Goal: Task Accomplishment & Management: Use online tool/utility

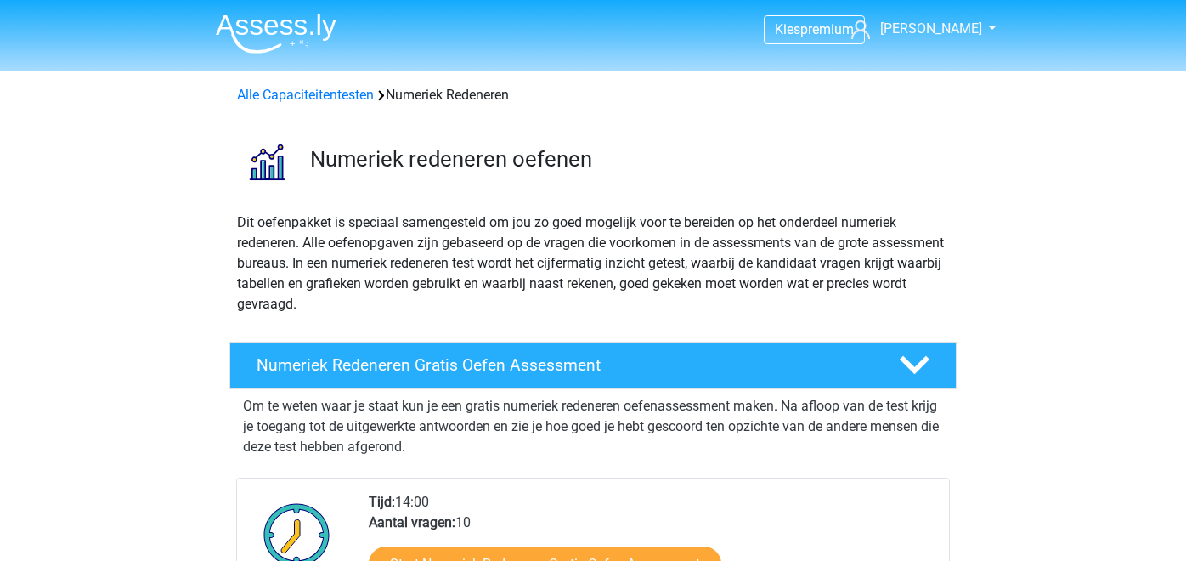
scroll to position [220, 0]
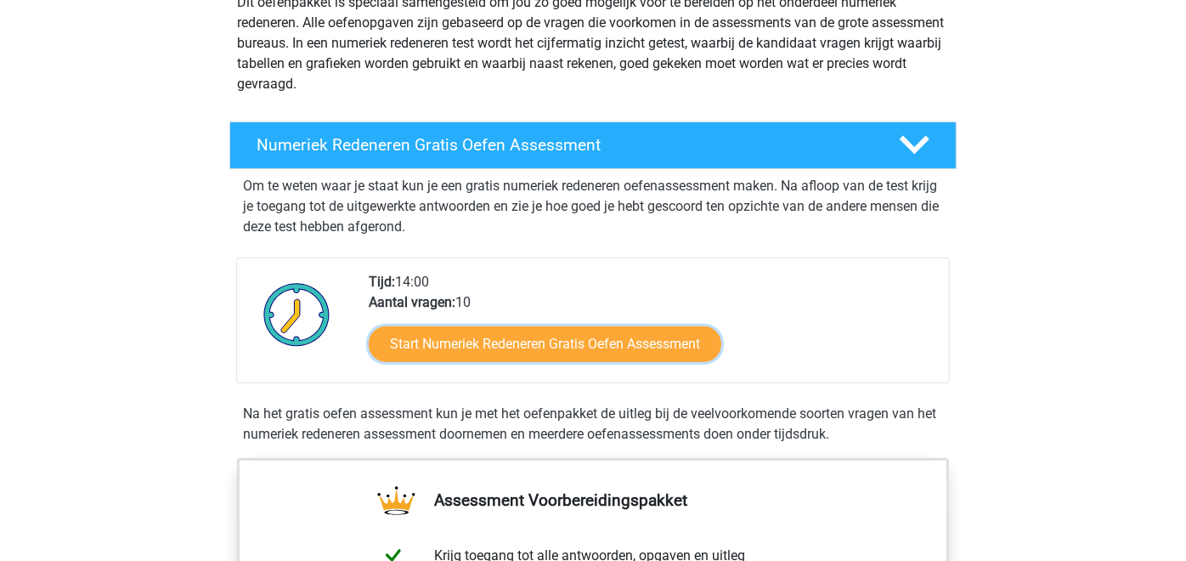
click at [585, 343] on link "Start Numeriek Redeneren Gratis Oefen Assessment" at bounding box center [545, 344] width 353 height 36
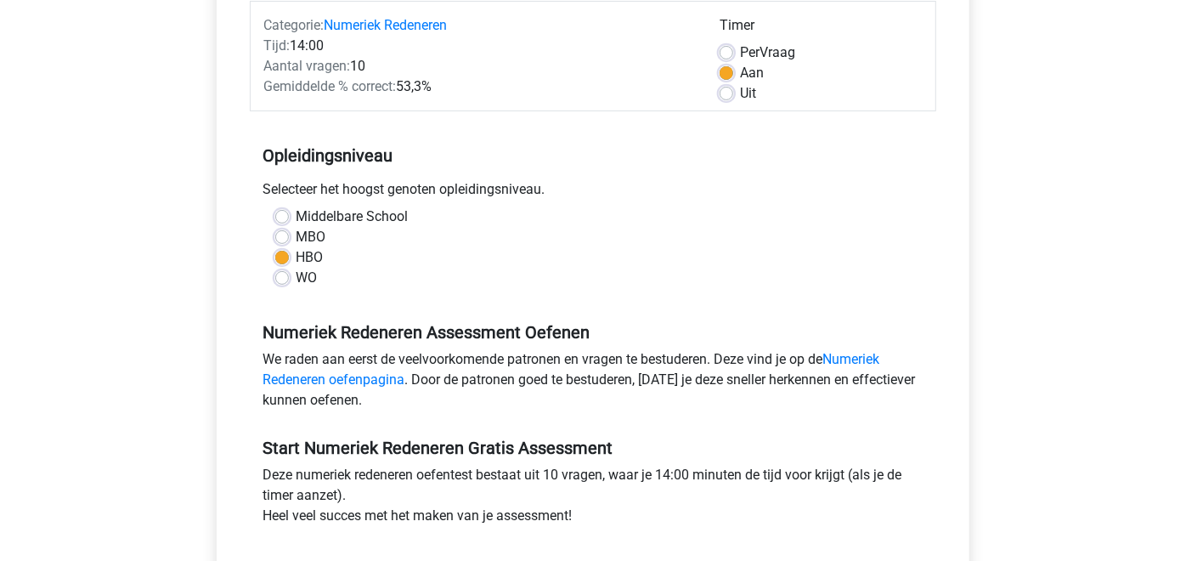
scroll to position [440, 0]
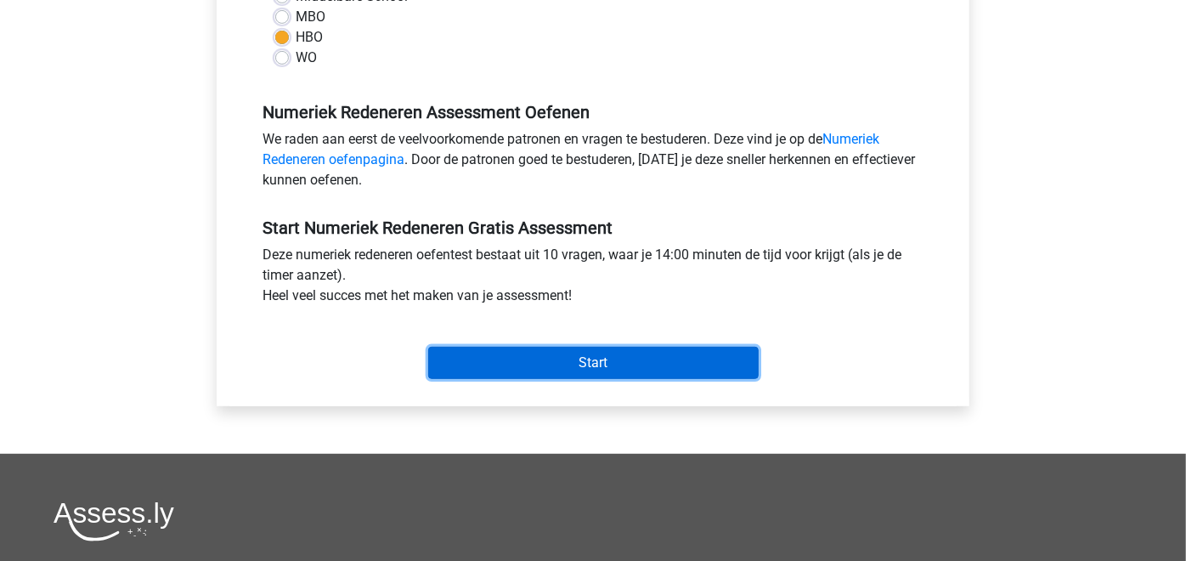
click at [605, 363] on input "Start" at bounding box center [593, 363] width 331 height 32
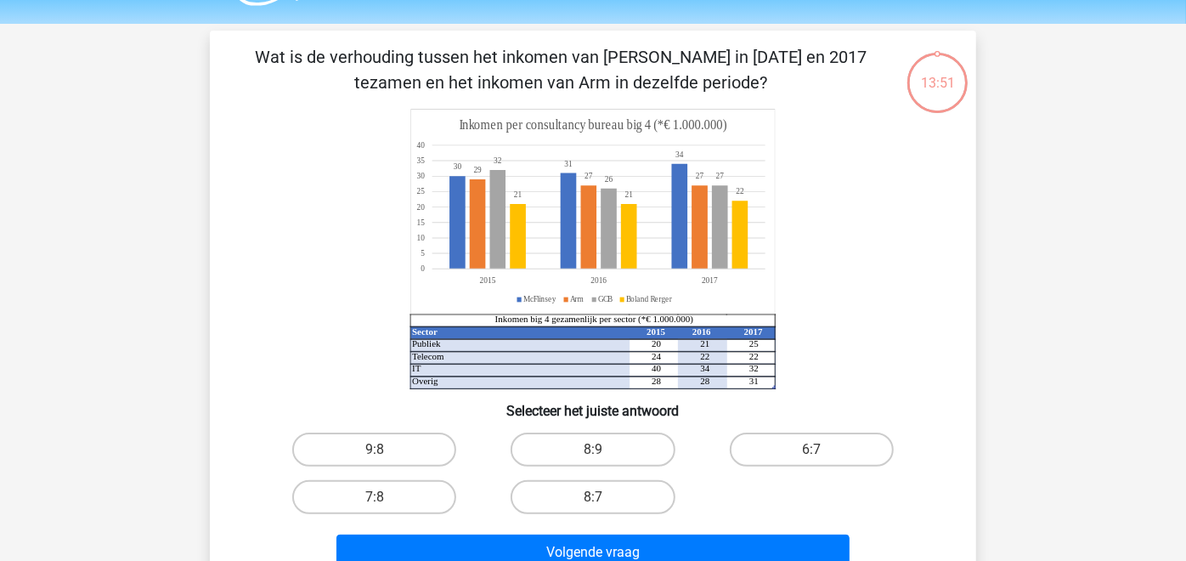
scroll to position [51, 0]
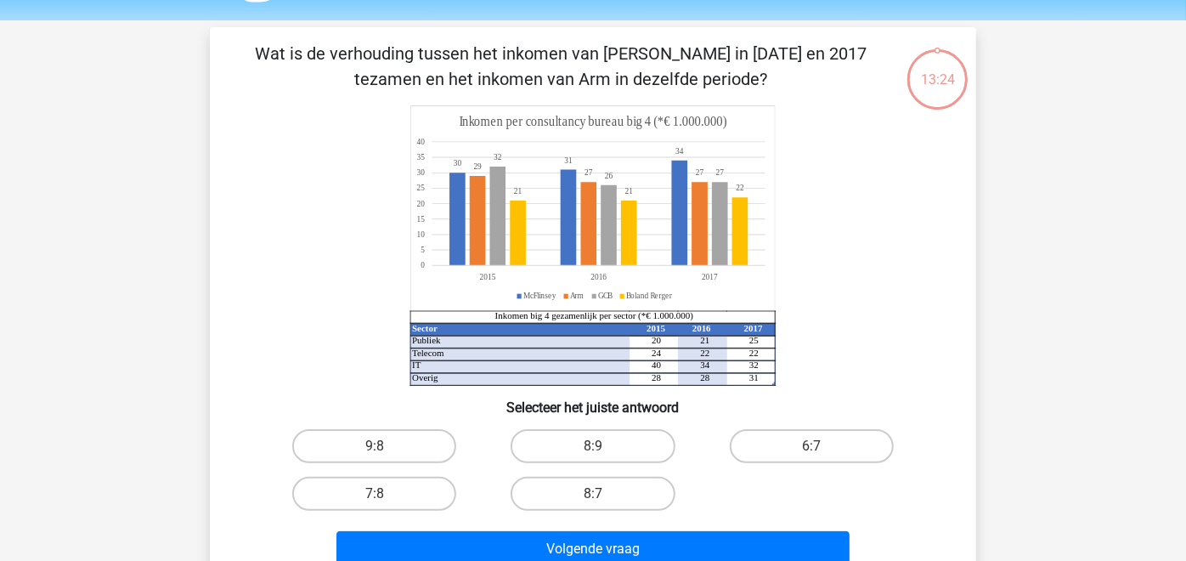
click at [599, 500] on input "8:7" at bounding box center [598, 499] width 11 height 11
radio input "true"
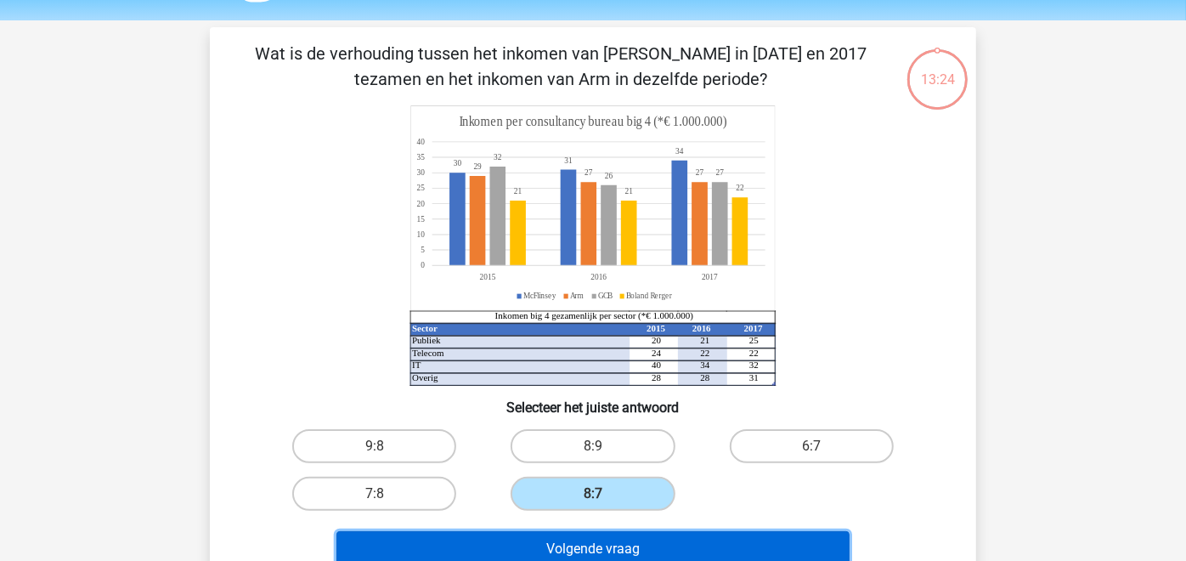
click at [595, 552] on button "Volgende vraag" at bounding box center [594, 549] width 514 height 36
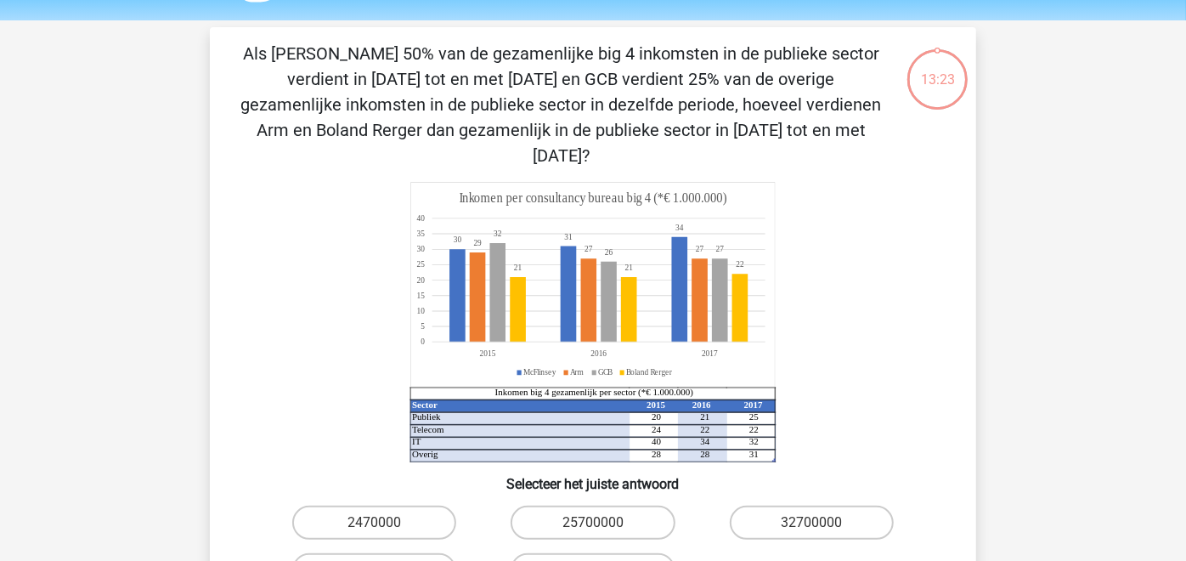
scroll to position [77, 0]
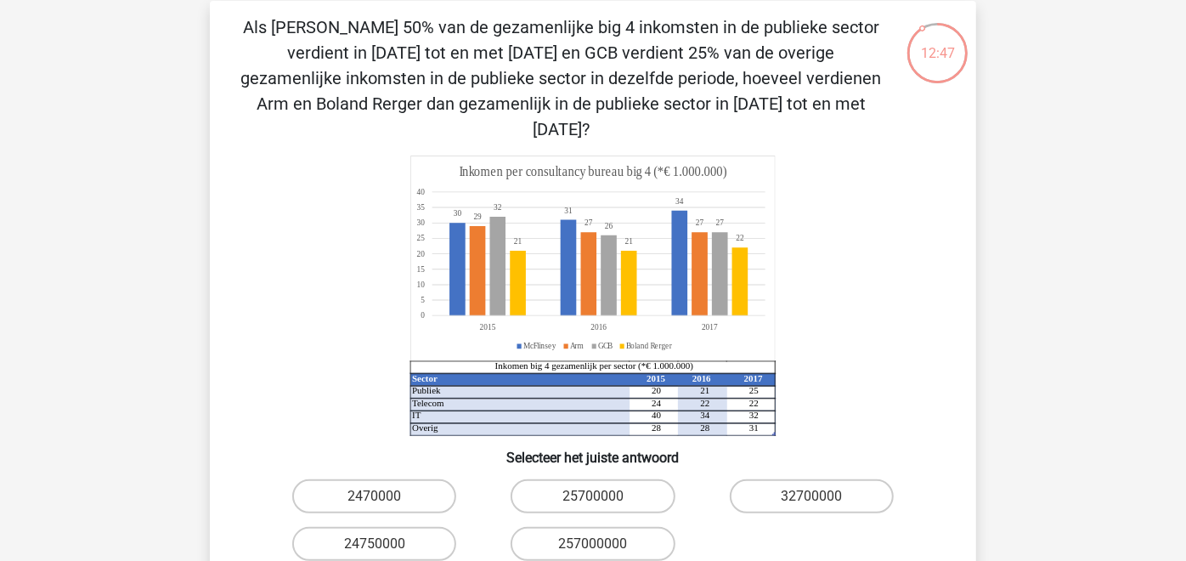
click at [382, 544] on input "24750000" at bounding box center [380, 549] width 11 height 11
radio input "true"
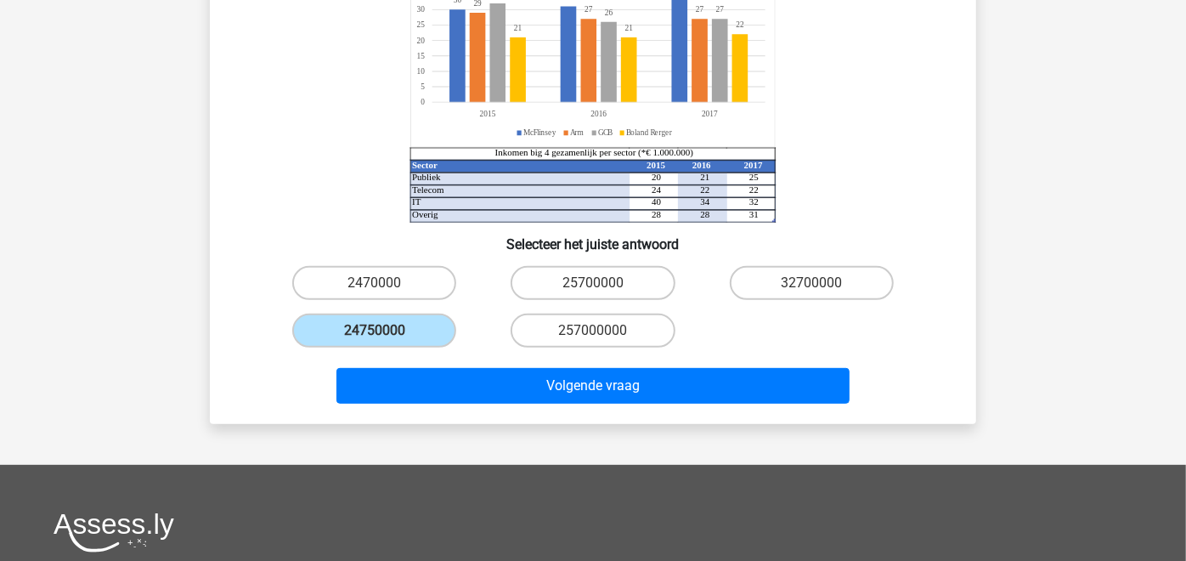
scroll to position [298, 0]
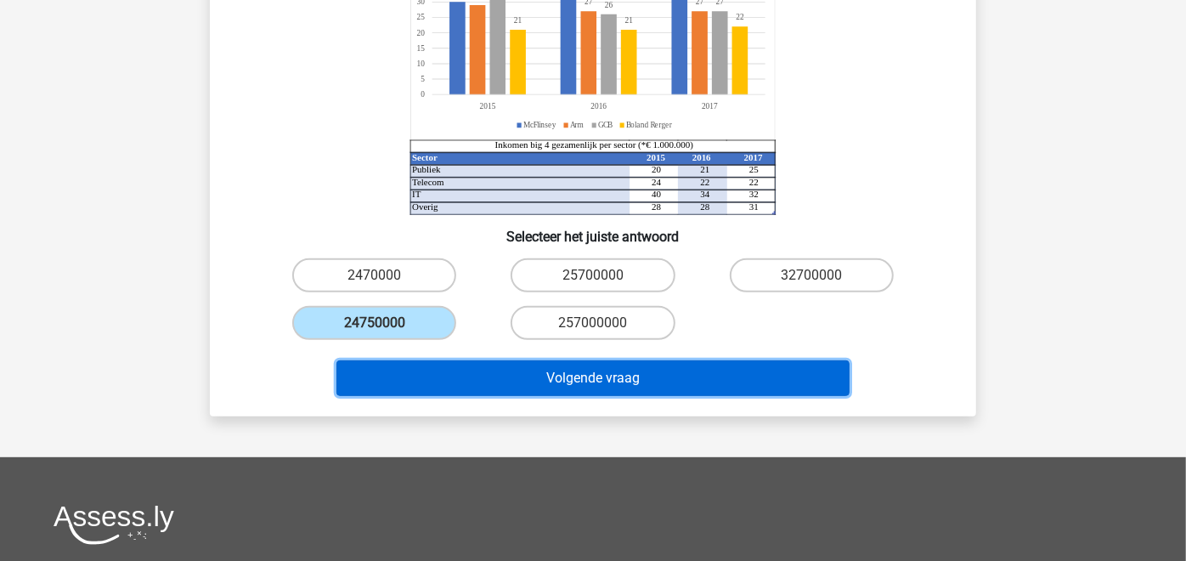
click at [580, 360] on button "Volgende vraag" at bounding box center [594, 378] width 514 height 36
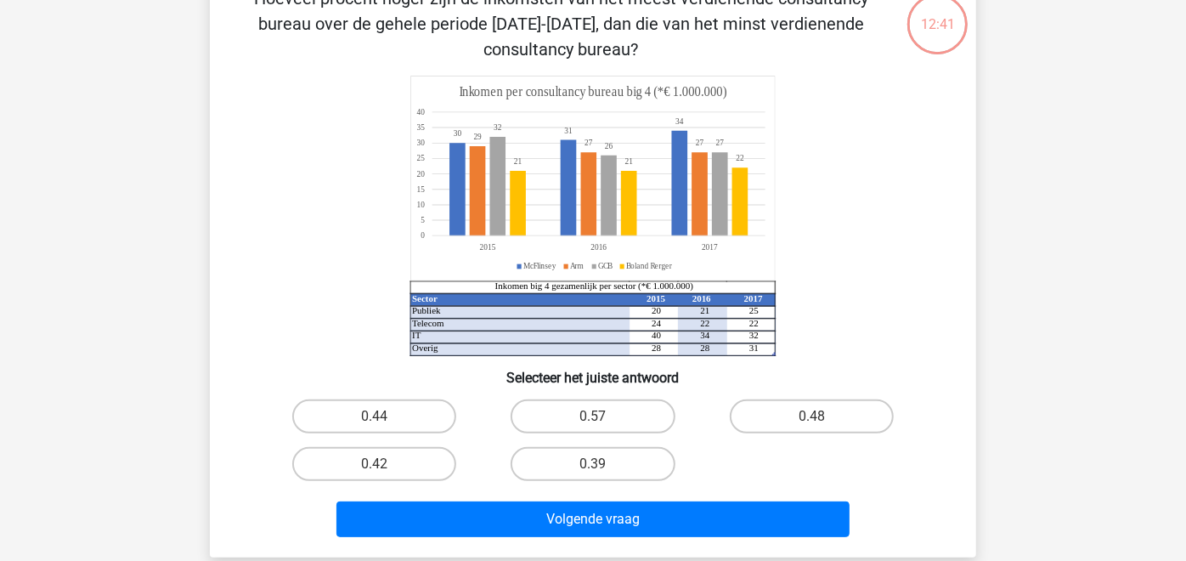
scroll to position [77, 0]
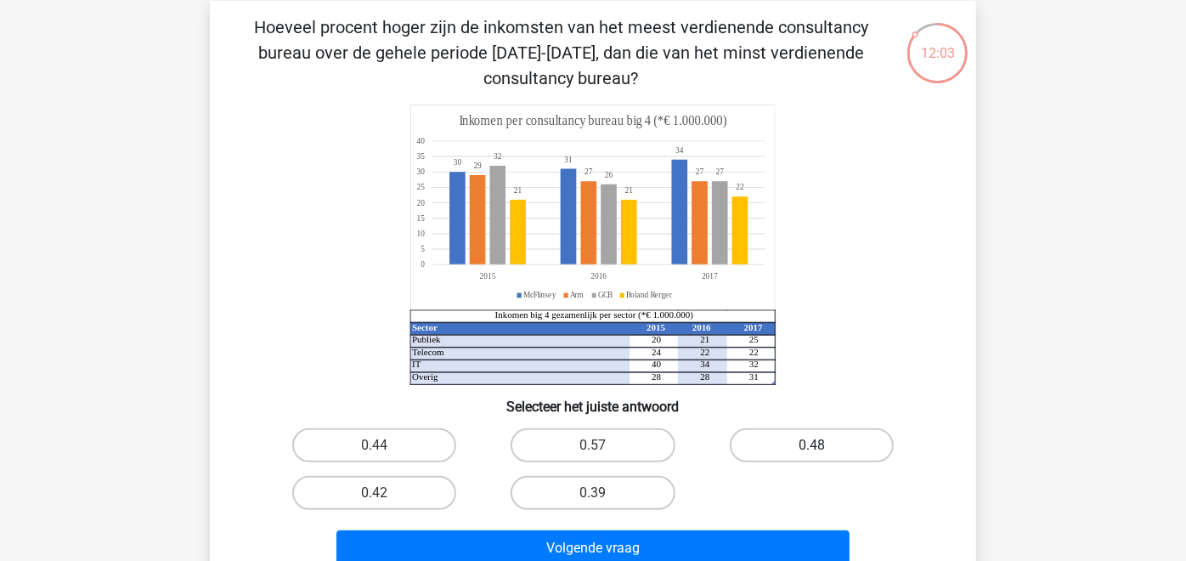
click at [804, 447] on label "0.48" at bounding box center [812, 445] width 164 height 34
click at [812, 447] on input "0.48" at bounding box center [817, 450] width 11 height 11
radio input "true"
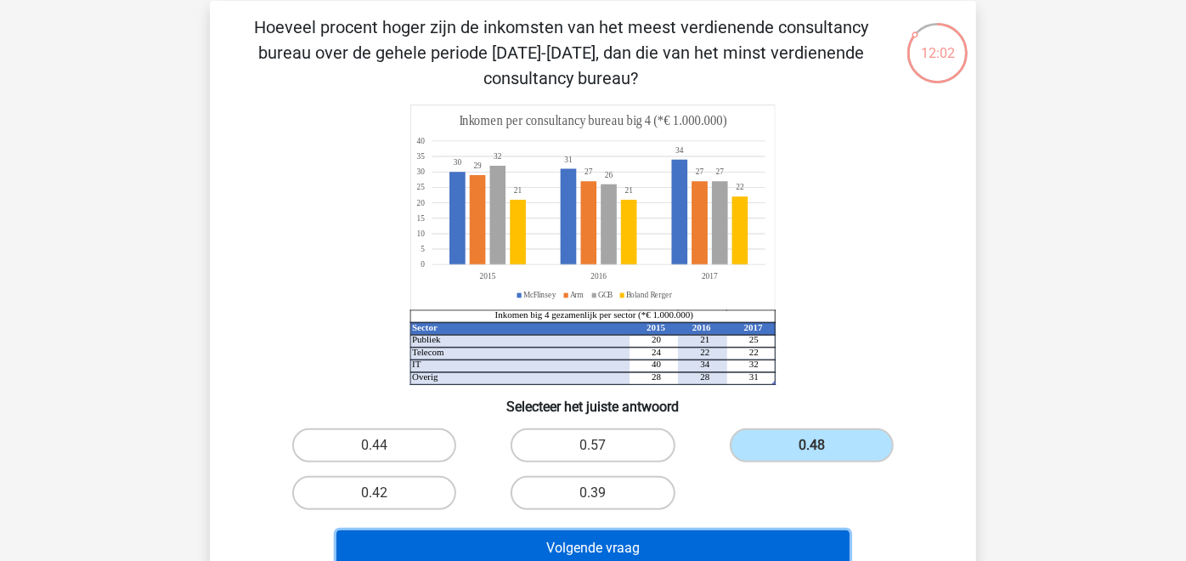
click at [682, 551] on button "Volgende vraag" at bounding box center [594, 548] width 514 height 36
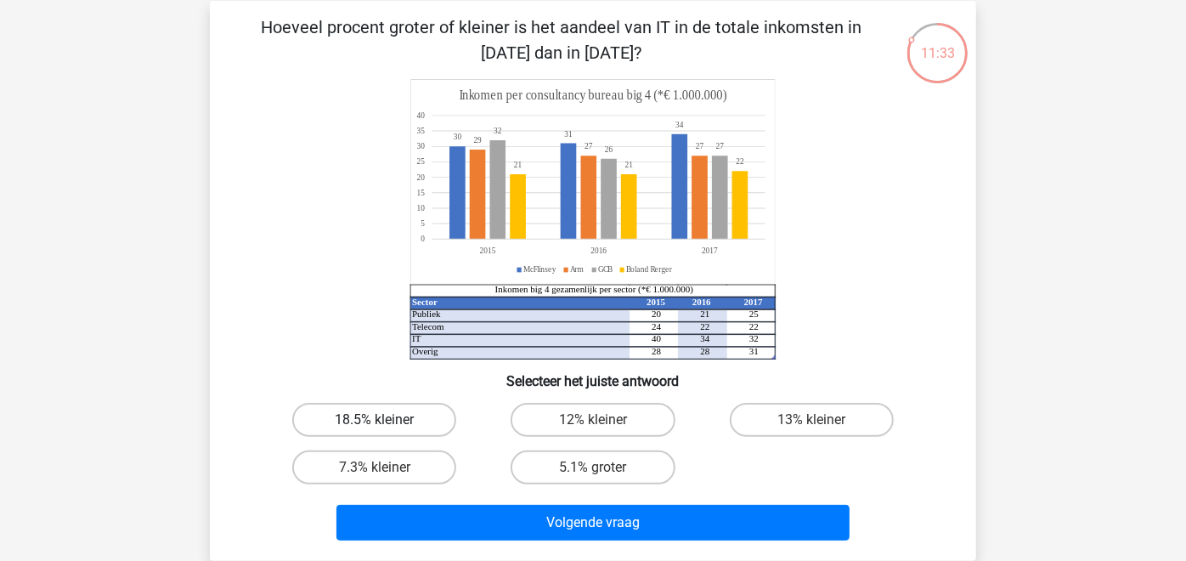
click at [362, 422] on label "18.5% kleiner" at bounding box center [374, 420] width 164 height 34
click at [375, 422] on input "18.5% kleiner" at bounding box center [380, 425] width 11 height 11
radio input "true"
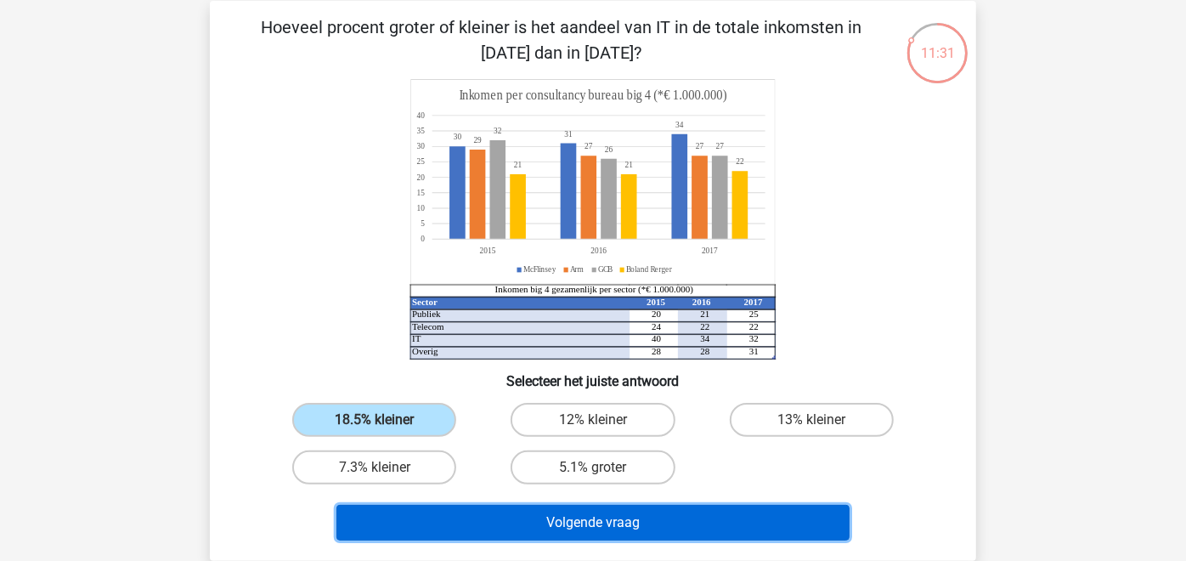
click at [481, 523] on button "Volgende vraag" at bounding box center [594, 523] width 514 height 36
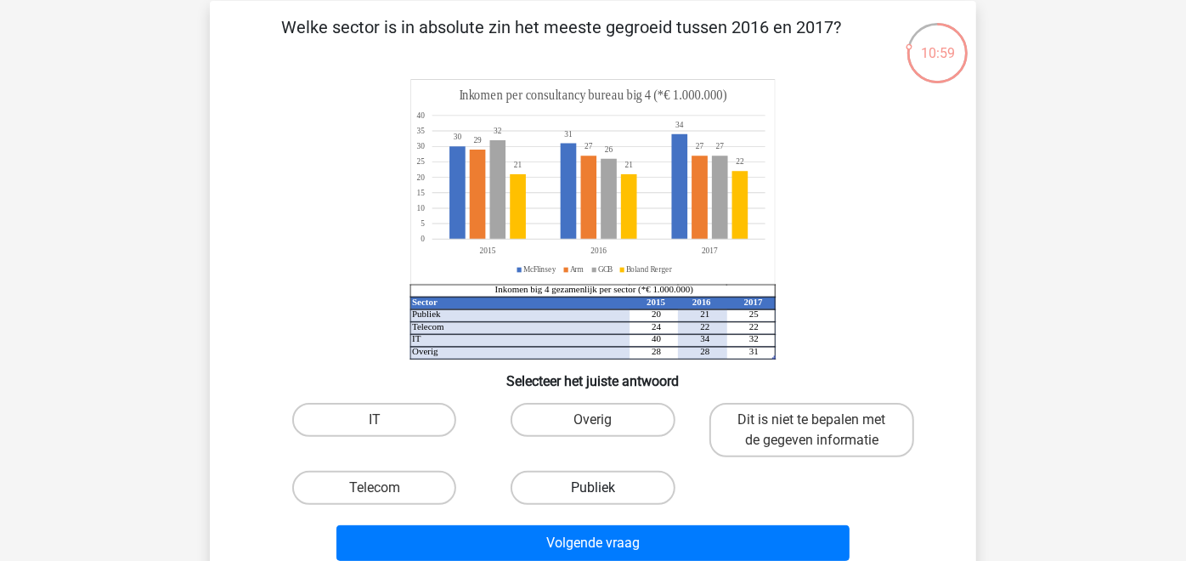
click at [614, 483] on label "Publiek" at bounding box center [593, 488] width 164 height 34
click at [604, 488] on input "Publiek" at bounding box center [598, 493] width 11 height 11
radio input "true"
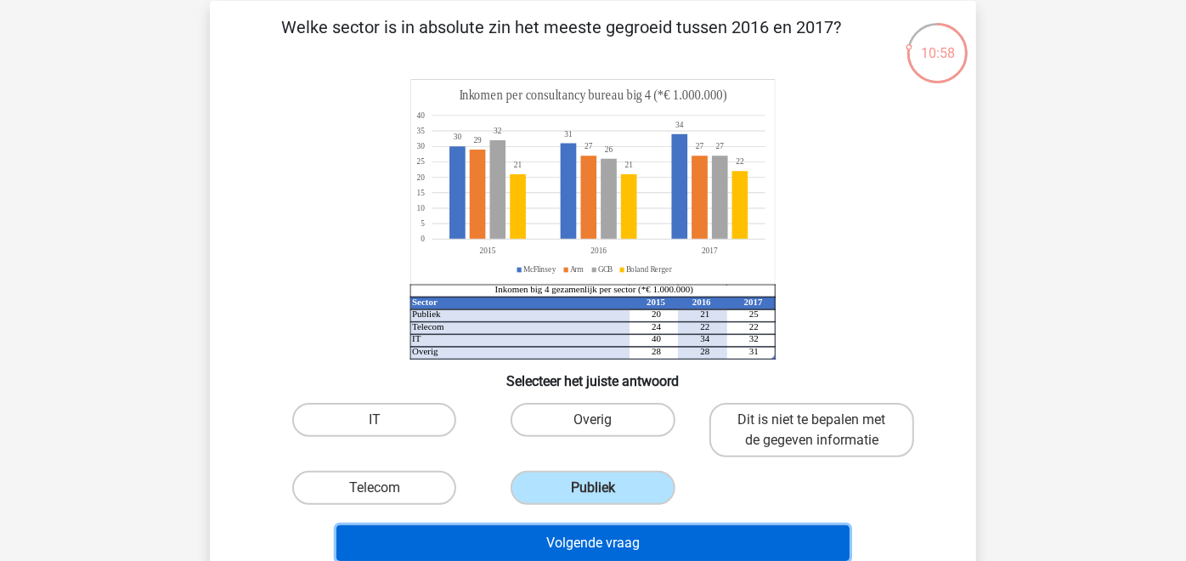
click at [594, 535] on button "Volgende vraag" at bounding box center [594, 543] width 514 height 36
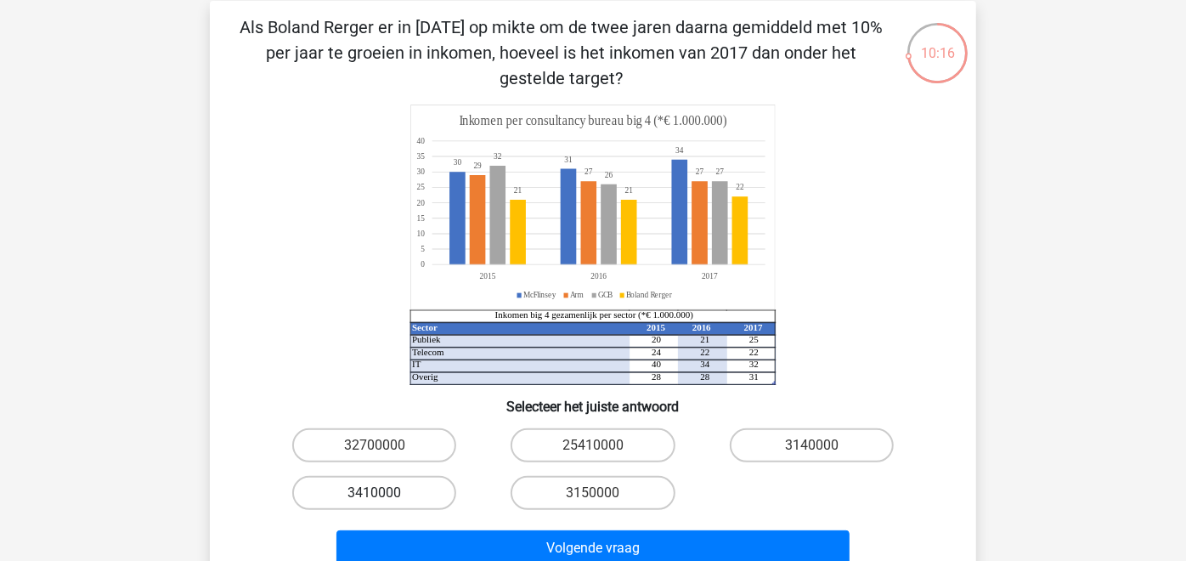
click at [383, 490] on label "3410000" at bounding box center [374, 493] width 164 height 34
click at [383, 493] on input "3410000" at bounding box center [380, 498] width 11 height 11
radio input "true"
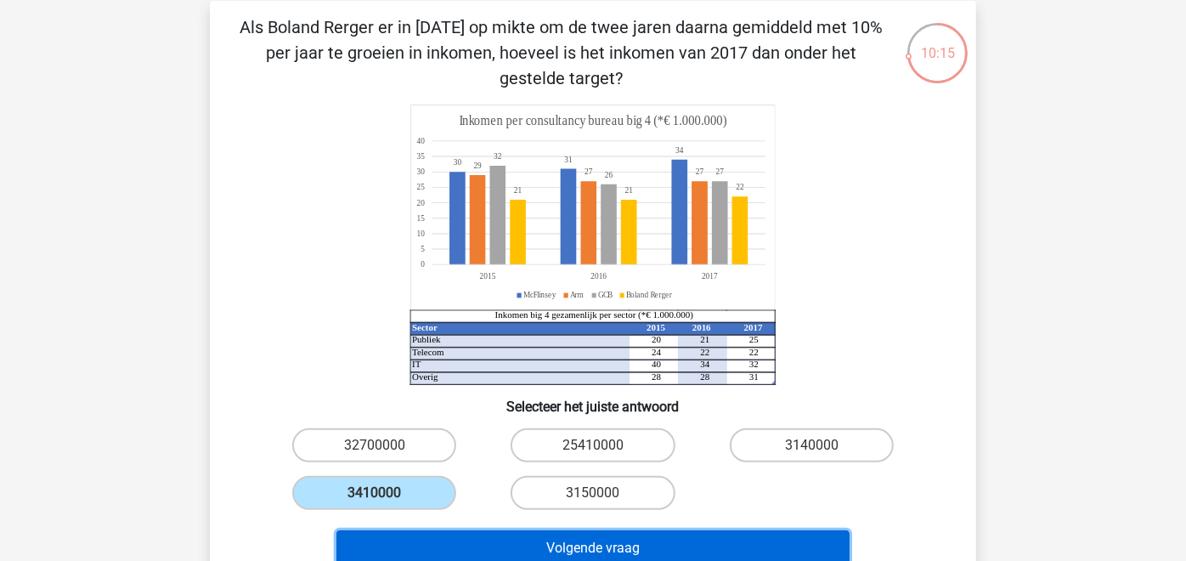
click at [542, 552] on button "Volgende vraag" at bounding box center [594, 548] width 514 height 36
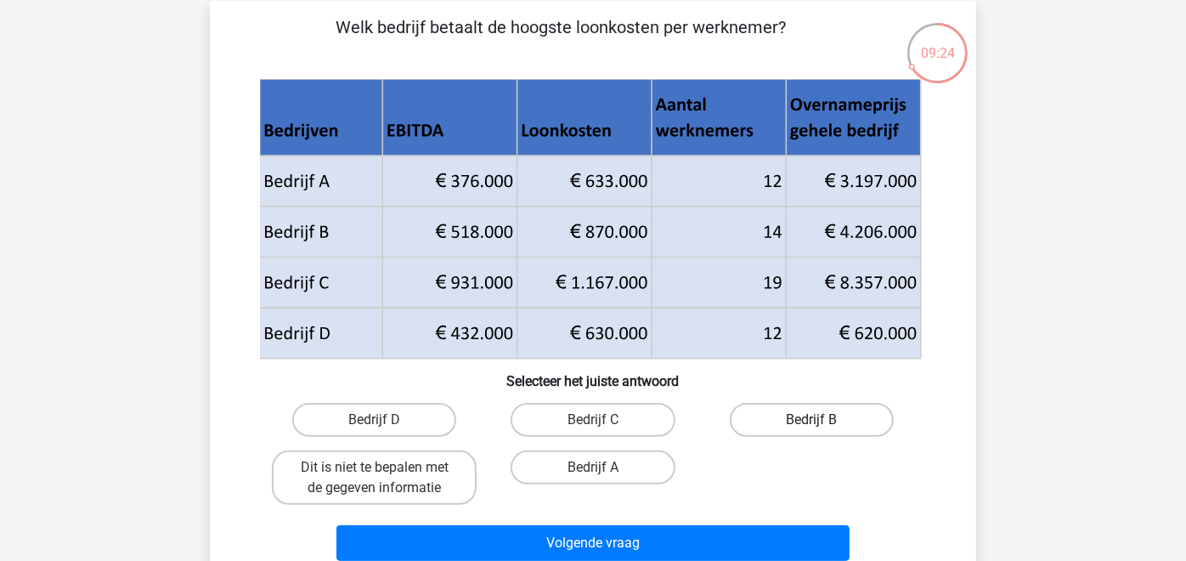
click at [793, 429] on label "Bedrijf B" at bounding box center [812, 420] width 164 height 34
click at [812, 429] on input "Bedrijf B" at bounding box center [817, 425] width 11 height 11
radio input "true"
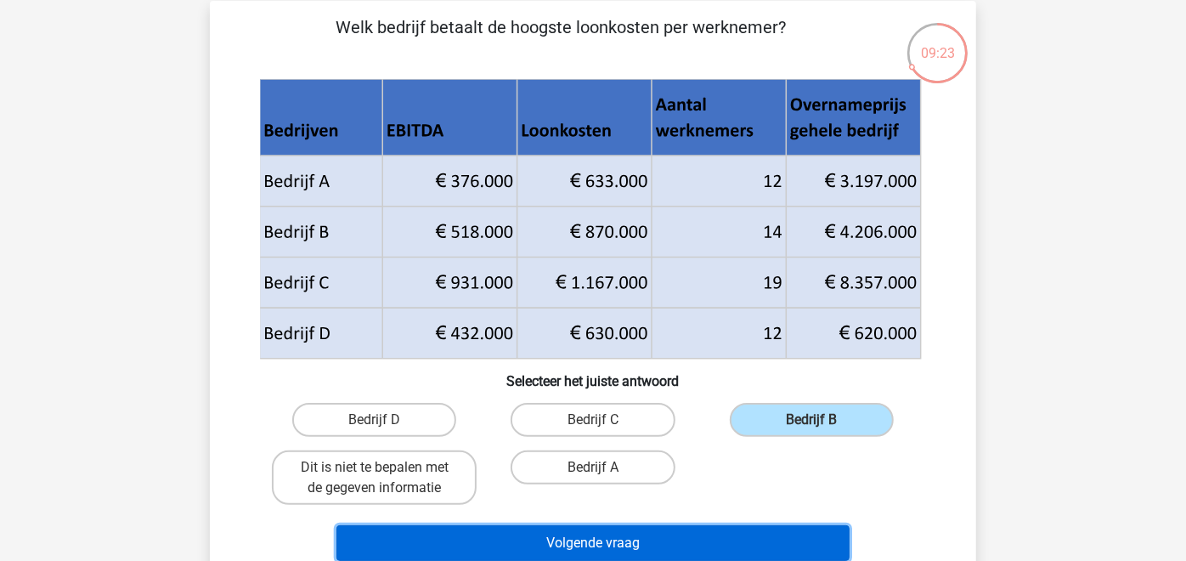
click at [731, 539] on button "Volgende vraag" at bounding box center [594, 543] width 514 height 36
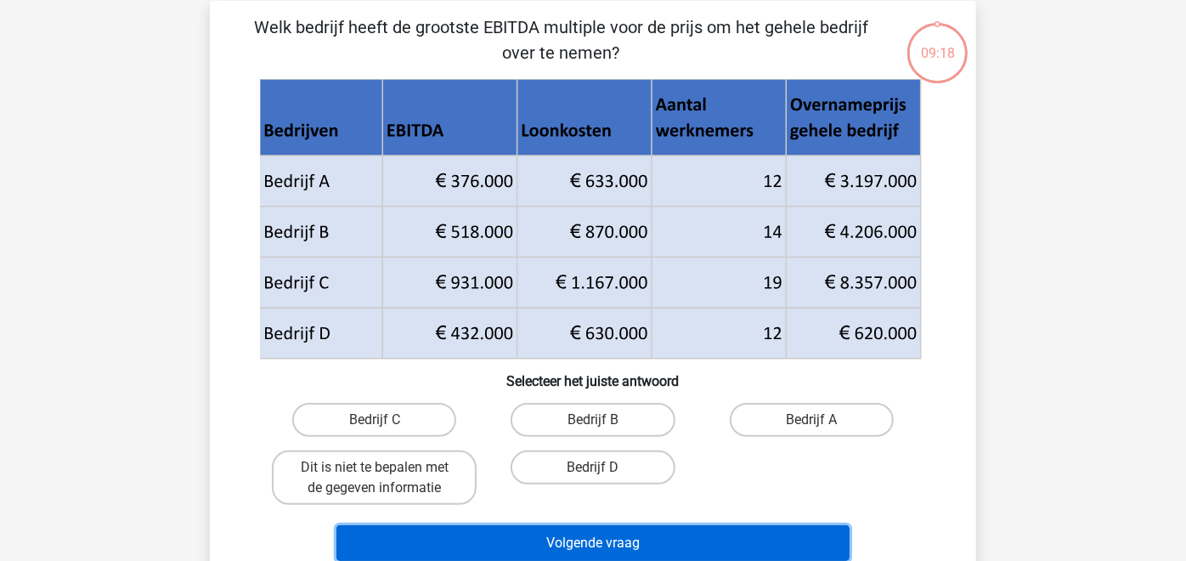
click at [653, 541] on button "Volgende vraag" at bounding box center [594, 543] width 514 height 36
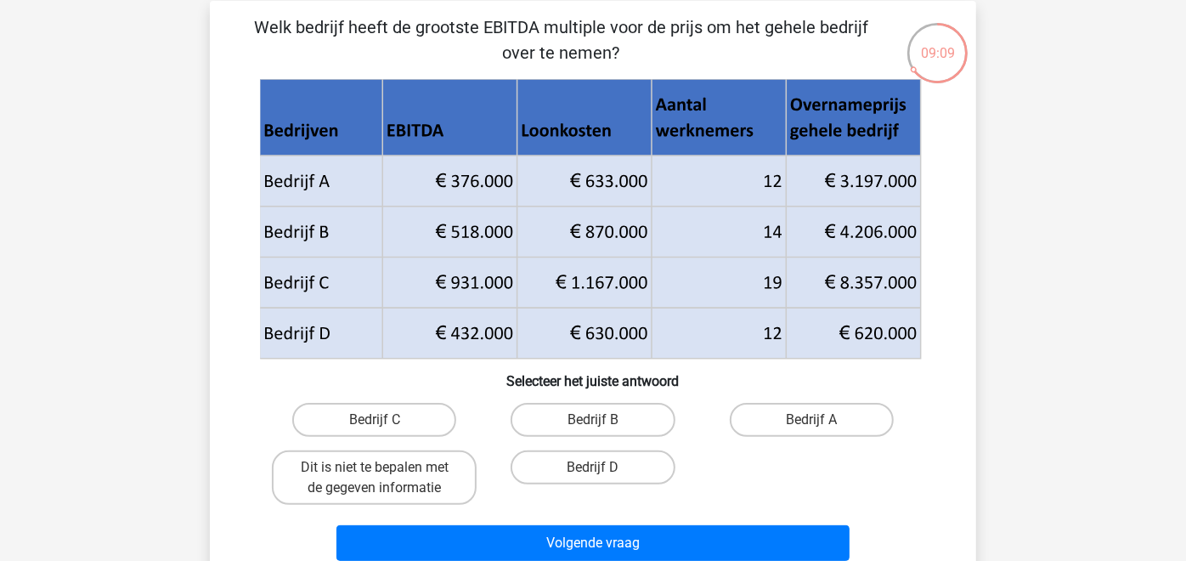
click at [952, 486] on div "Welk bedrijf heeft de grootste EBITDA multiple voor de prijs om het gehele bedr…" at bounding box center [593, 290] width 753 height 553
click at [428, 411] on label "Bedrijf C" at bounding box center [374, 420] width 164 height 34
click at [386, 420] on input "Bedrijf C" at bounding box center [380, 425] width 11 height 11
radio input "true"
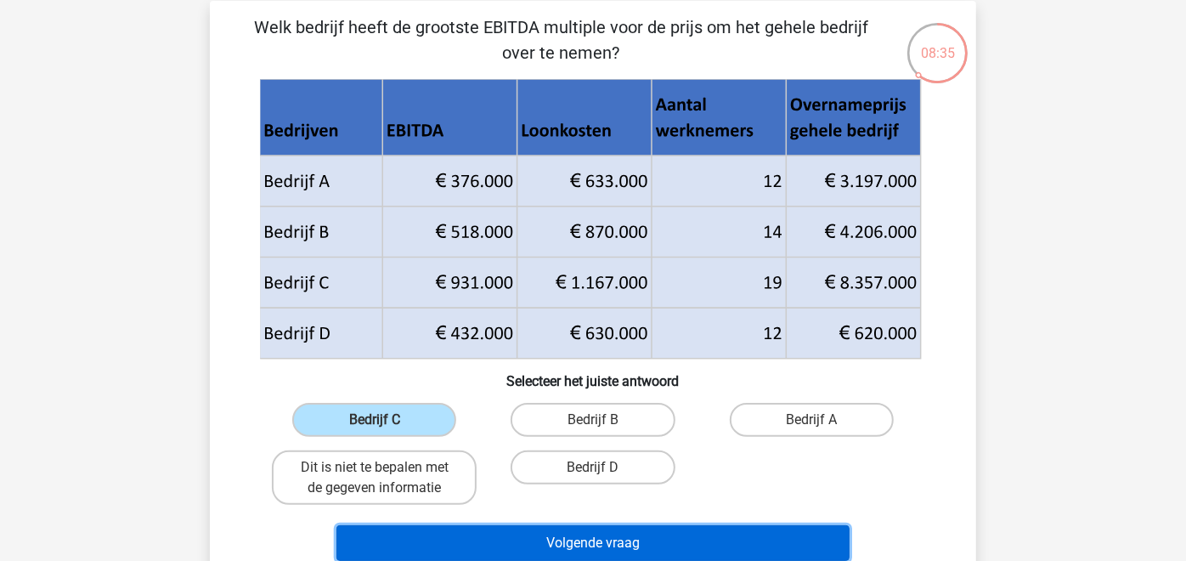
click at [529, 541] on button "Volgende vraag" at bounding box center [594, 543] width 514 height 36
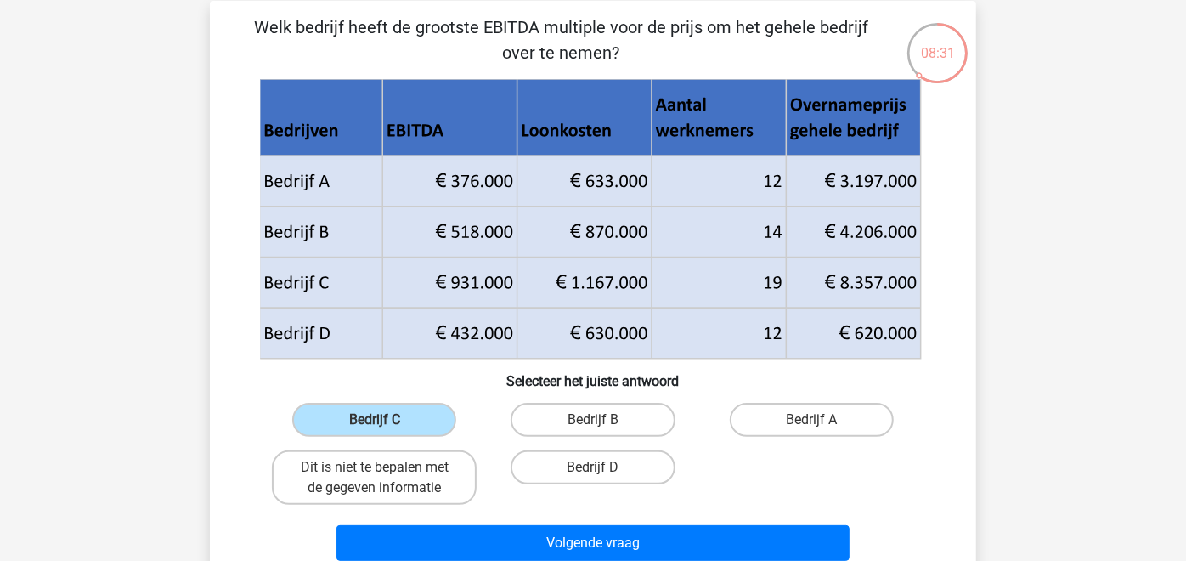
click at [1016, 466] on div "Kies premium Peter peergraaf@hotmail.com" at bounding box center [593, 497] width 1186 height 1148
click at [441, 415] on label "Bedrijf C" at bounding box center [374, 420] width 164 height 34
click at [386, 420] on input "Bedrijf C" at bounding box center [380, 425] width 11 height 11
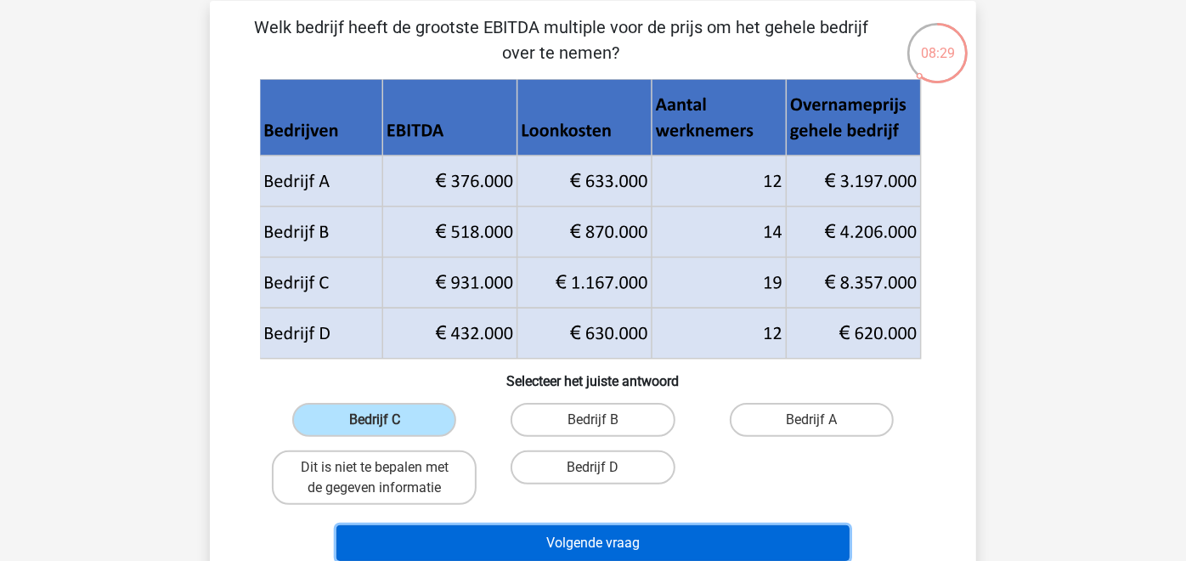
click at [527, 544] on button "Volgende vraag" at bounding box center [594, 543] width 514 height 36
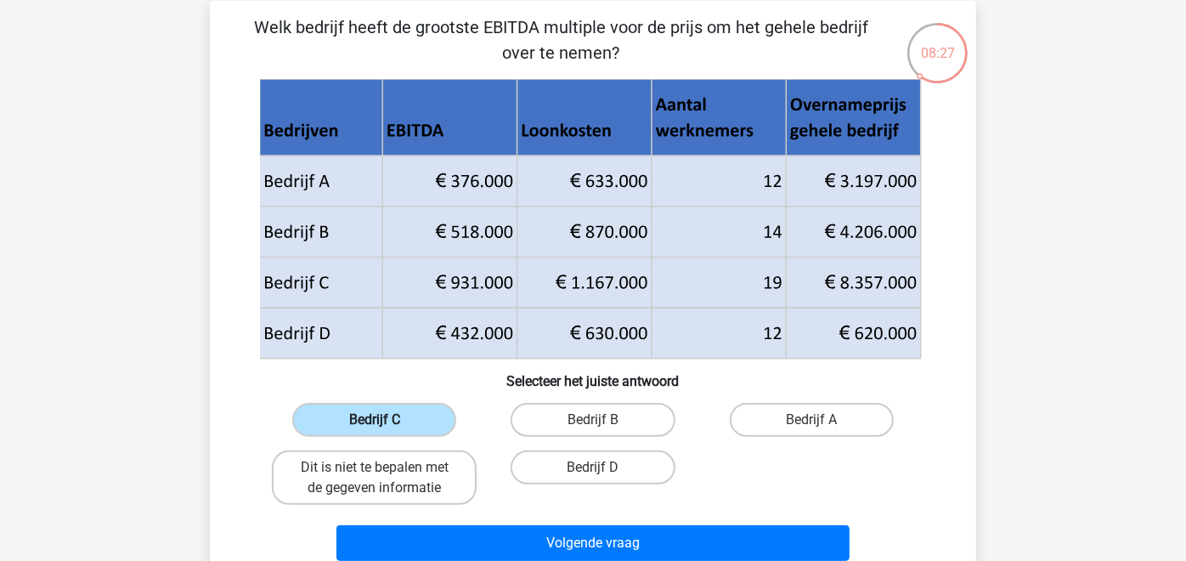
click at [400, 417] on label "Bedrijf C" at bounding box center [374, 420] width 164 height 34
click at [386, 420] on input "Bedrijf C" at bounding box center [380, 425] width 11 height 11
click at [524, 422] on label "Bedrijf B" at bounding box center [593, 420] width 164 height 34
click at [593, 422] on input "Bedrijf B" at bounding box center [598, 425] width 11 height 11
radio input "true"
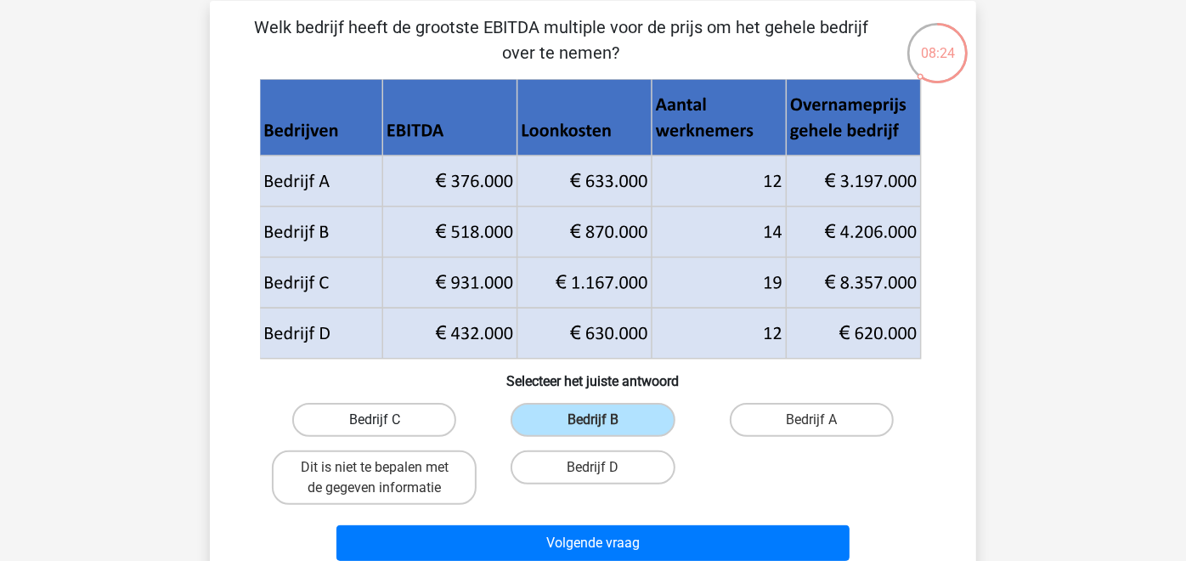
click at [371, 417] on label "Bedrijf C" at bounding box center [374, 420] width 164 height 34
click at [375, 420] on input "Bedrijf C" at bounding box center [380, 425] width 11 height 11
radio input "true"
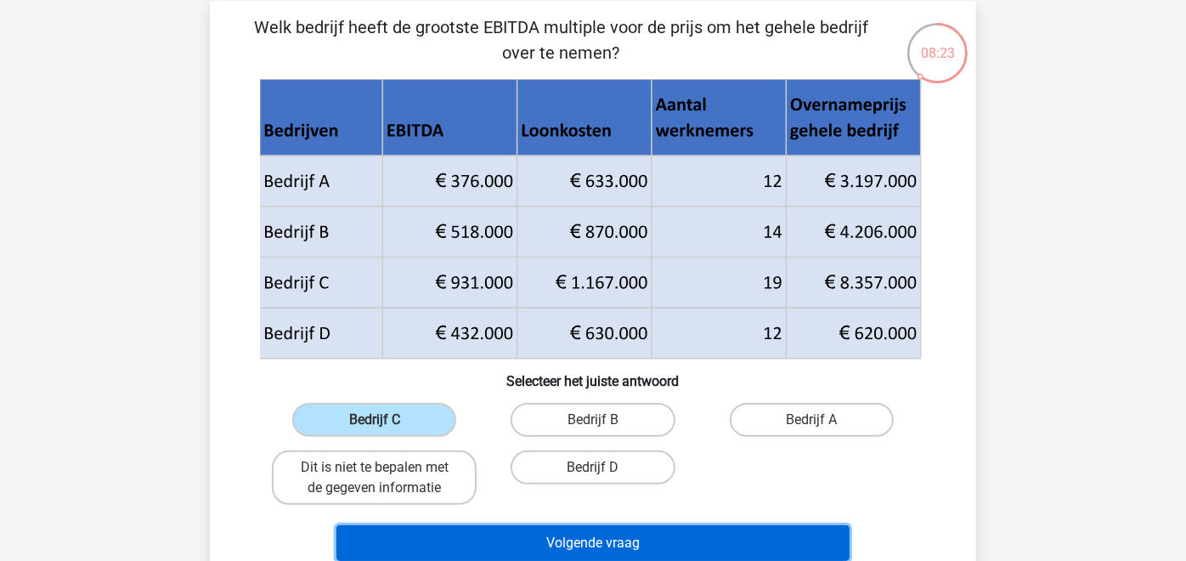
click at [548, 542] on button "Volgende vraag" at bounding box center [594, 543] width 514 height 36
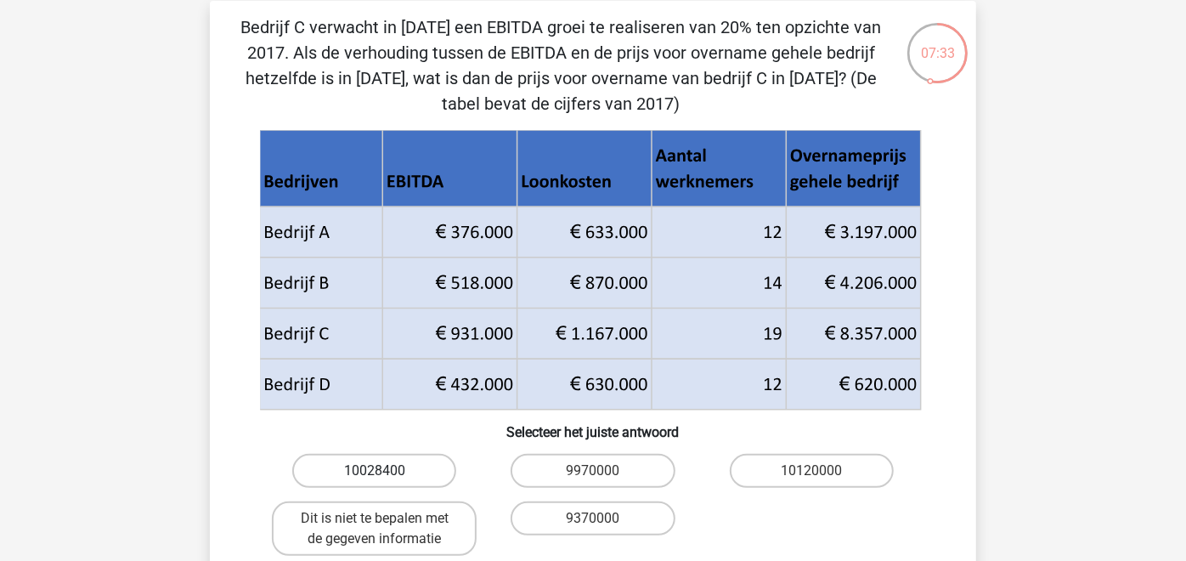
click at [415, 474] on label "10028400" at bounding box center [374, 471] width 164 height 34
click at [386, 474] on input "10028400" at bounding box center [380, 476] width 11 height 11
radio input "true"
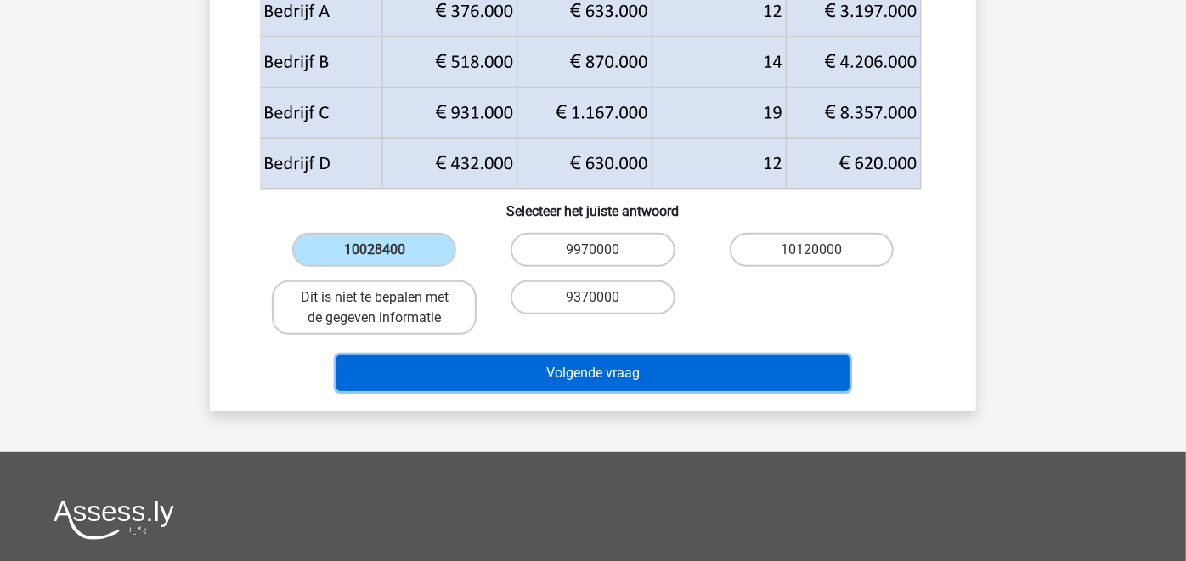
click at [612, 377] on button "Volgende vraag" at bounding box center [594, 373] width 514 height 36
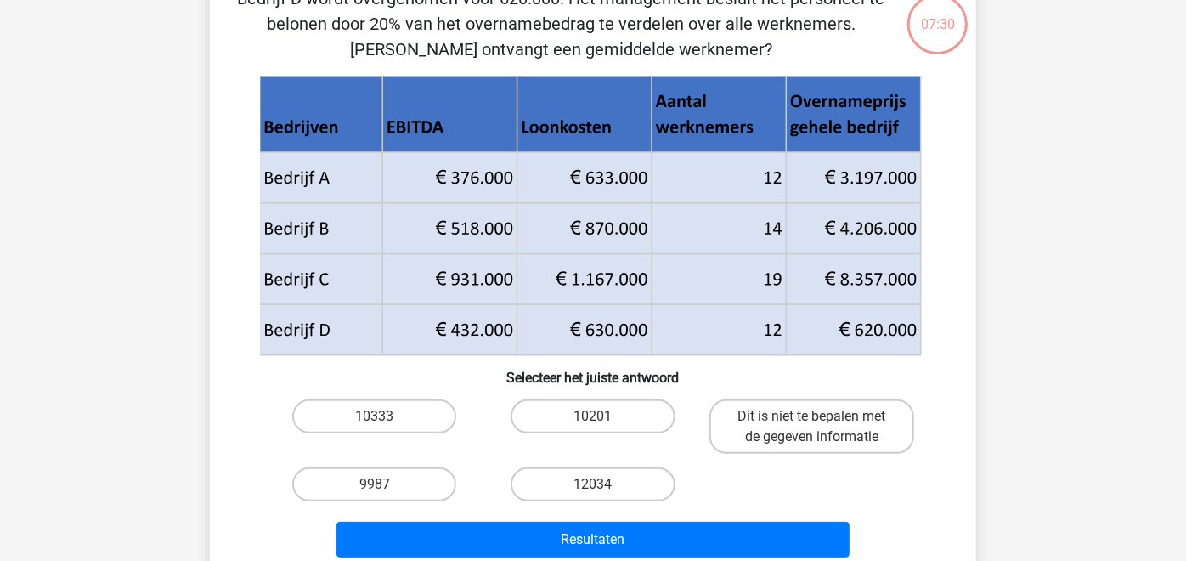
scroll to position [77, 0]
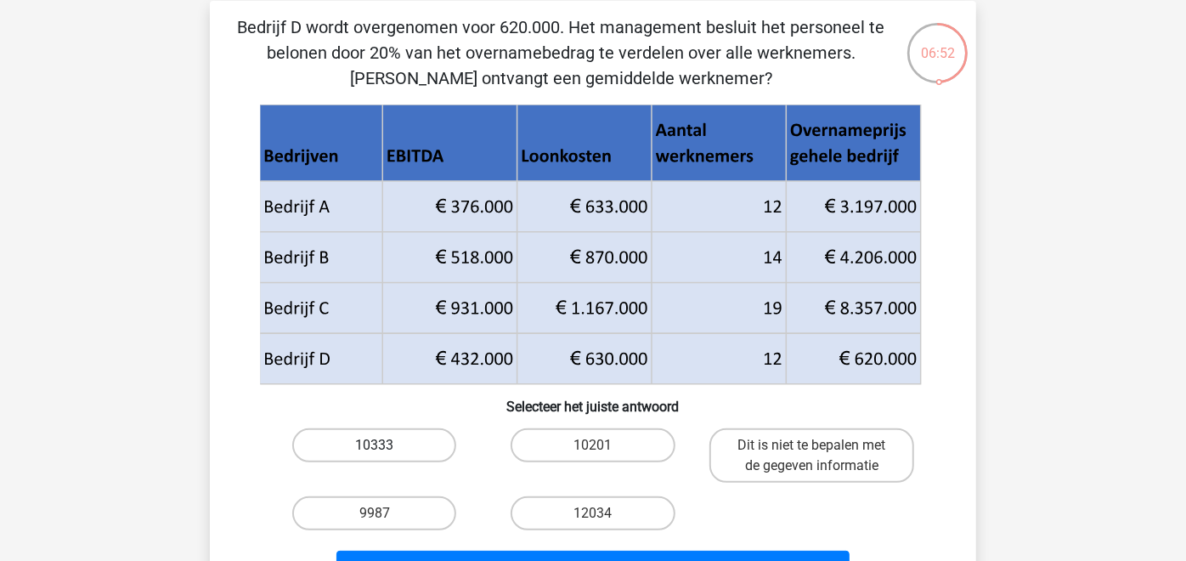
click at [424, 443] on label "10333" at bounding box center [374, 445] width 164 height 34
click at [386, 445] on input "10333" at bounding box center [380, 450] width 11 height 11
radio input "true"
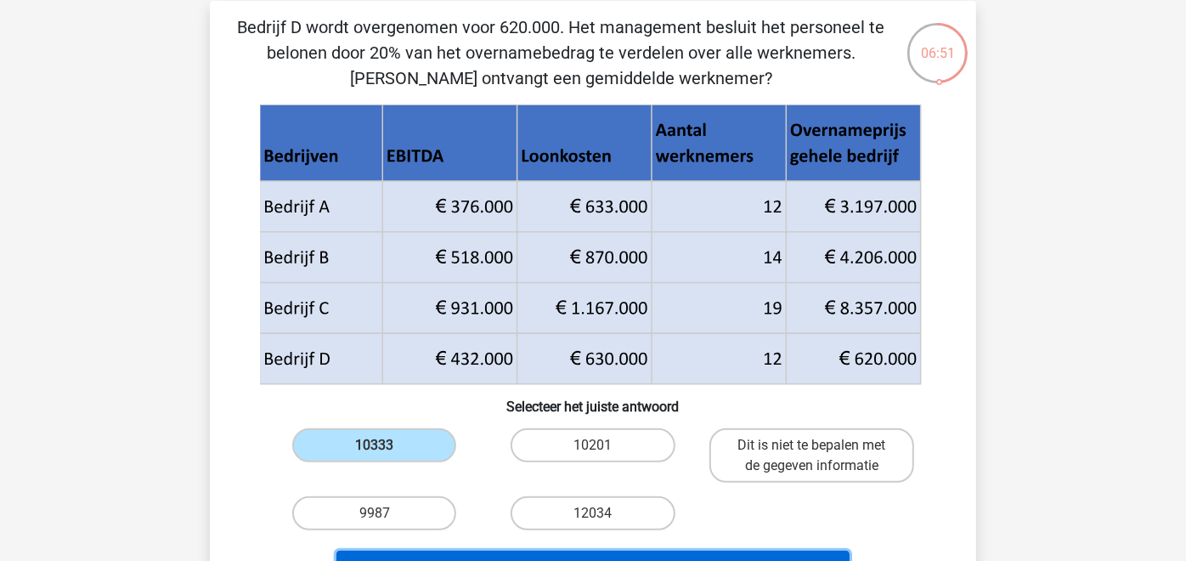
click at [498, 553] on button "Resultaten" at bounding box center [594, 569] width 514 height 36
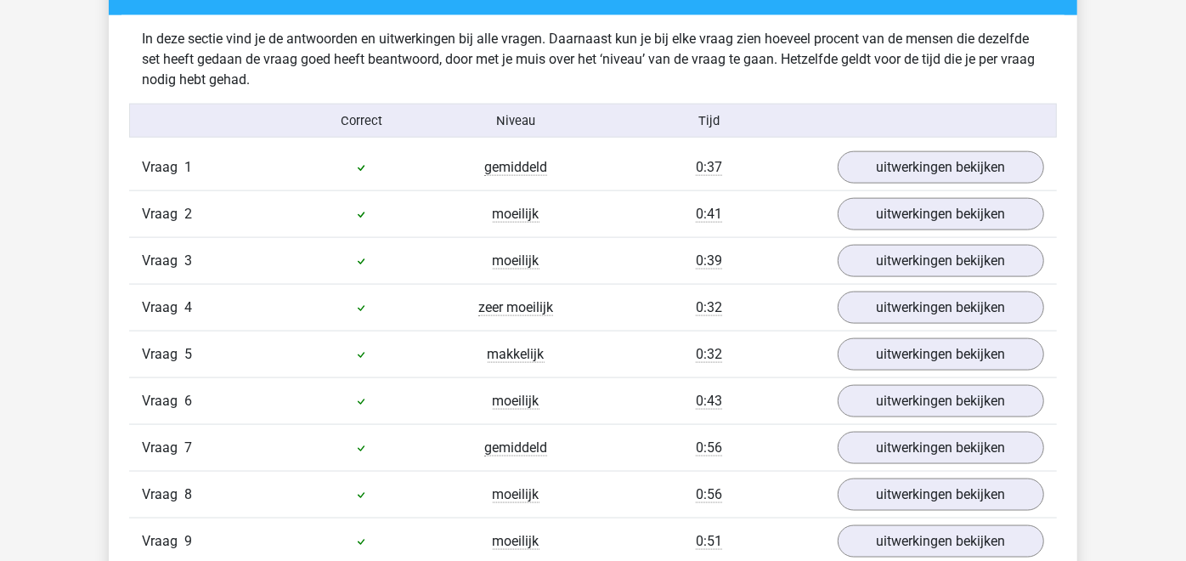
scroll to position [440, 0]
